Goal: Task Accomplishment & Management: Understand process/instructions

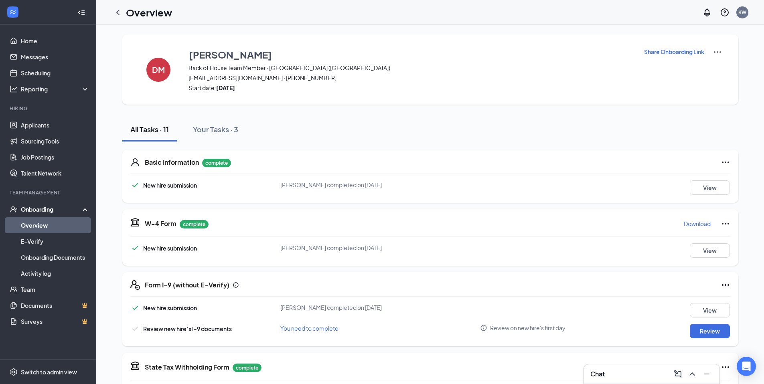
scroll to position [300, 0]
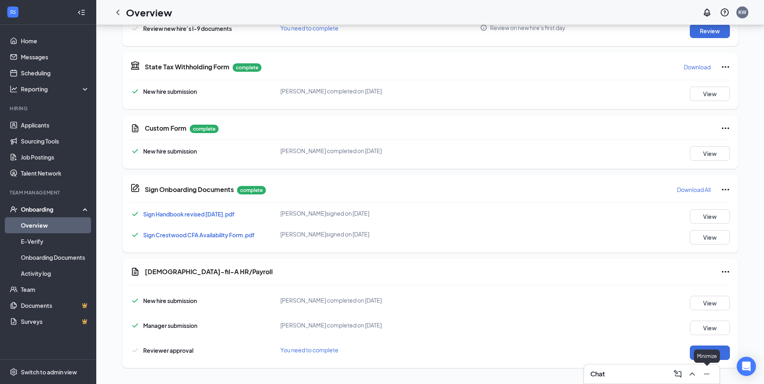
click at [715, 357] on div "Minimize" at bounding box center [707, 356] width 26 height 13
click at [724, 350] on button "Start" at bounding box center [710, 353] width 40 height 14
click at [721, 269] on icon "Ellipses" at bounding box center [725, 272] width 10 height 10
click at [640, 289] on div "[DEMOGRAPHIC_DATA]-fil-A HR/Payroll New hire submission [PERSON_NAME] completed…" at bounding box center [430, 313] width 616 height 109
click at [720, 354] on button "Start" at bounding box center [710, 353] width 40 height 14
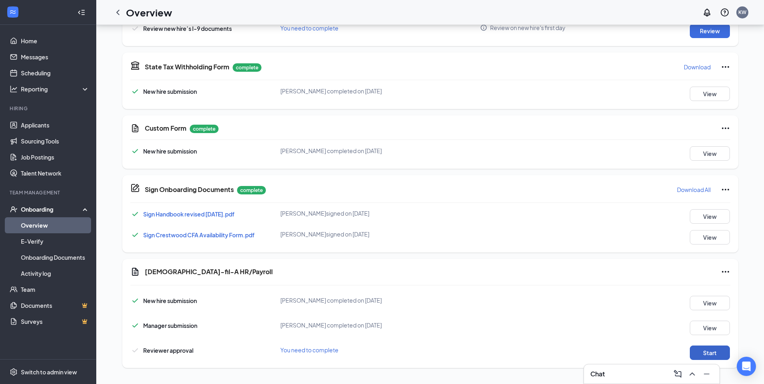
click at [728, 352] on button "Start" at bounding box center [710, 353] width 40 height 14
